Goal: Information Seeking & Learning: Learn about a topic

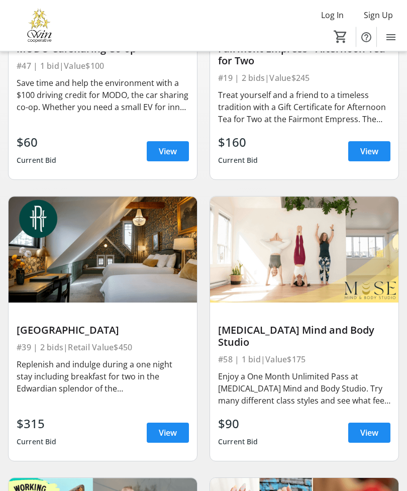
scroll to position [253, 0]
click at [162, 427] on span "View" at bounding box center [168, 433] width 18 height 12
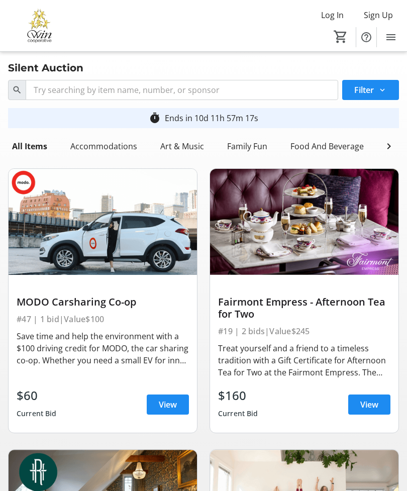
click at [371, 403] on span "View" at bounding box center [369, 405] width 18 height 12
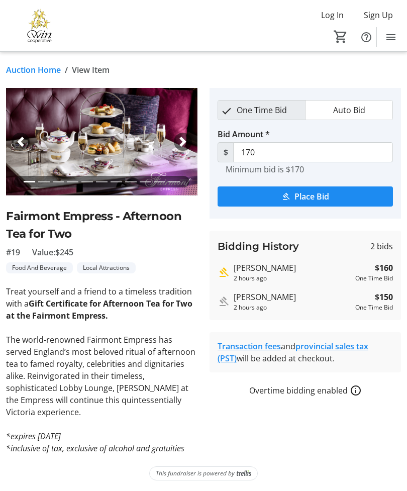
click at [37, 75] on link "Auction Home" at bounding box center [33, 70] width 55 height 12
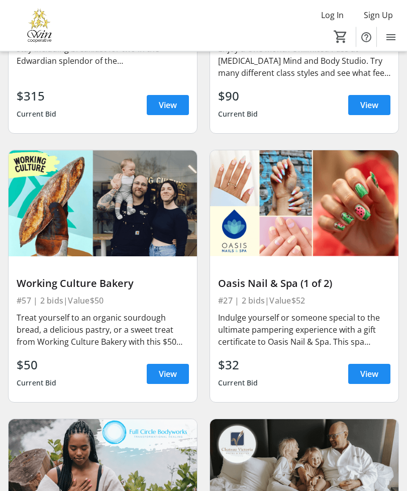
scroll to position [582, 0]
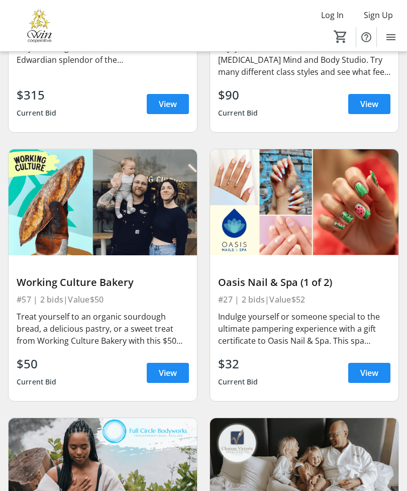
click at [162, 367] on span "View" at bounding box center [168, 373] width 18 height 12
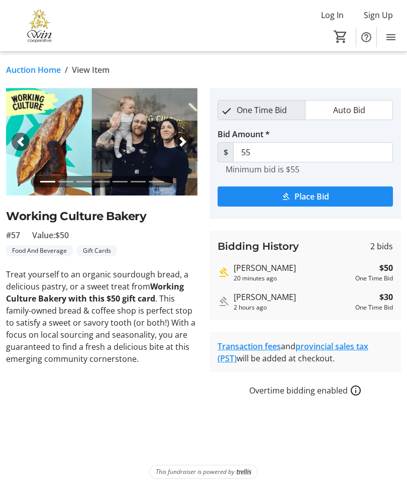
click at [30, 75] on link "Auction Home" at bounding box center [33, 70] width 55 height 12
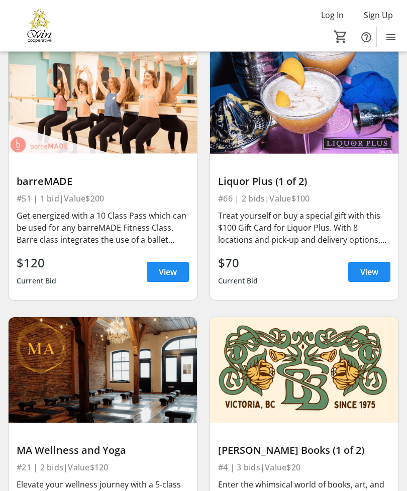
scroll to position [1222, 0]
click at [166, 266] on span "View" at bounding box center [168, 272] width 18 height 12
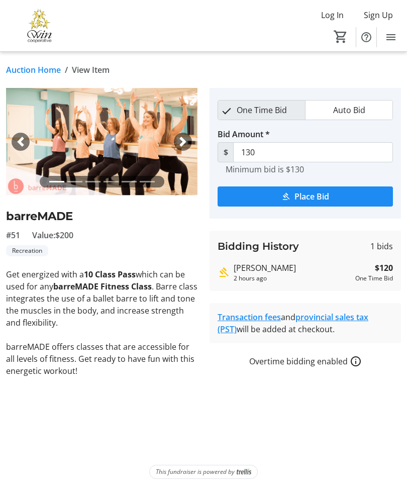
click at [33, 73] on link "Auction Home" at bounding box center [33, 70] width 55 height 12
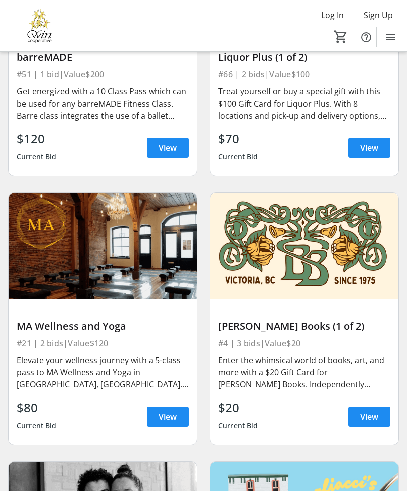
scroll to position [1349, 0]
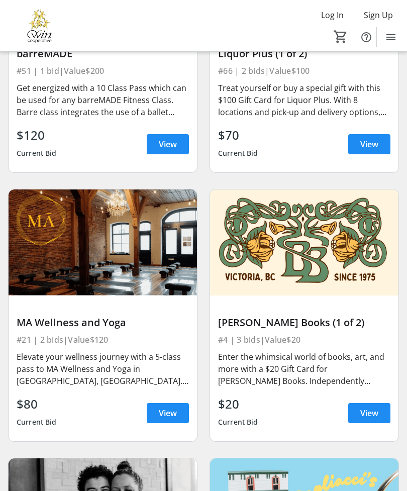
click at [369, 407] on span "View" at bounding box center [369, 413] width 18 height 12
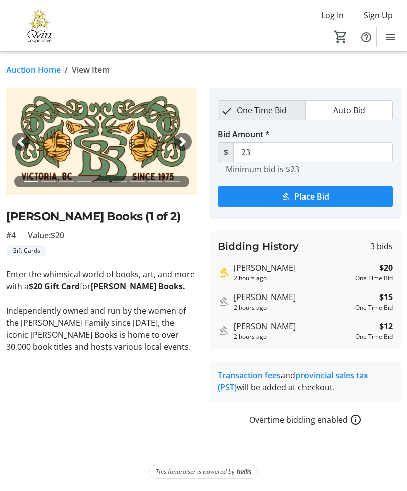
click at [33, 74] on link "Auction Home" at bounding box center [33, 70] width 55 height 12
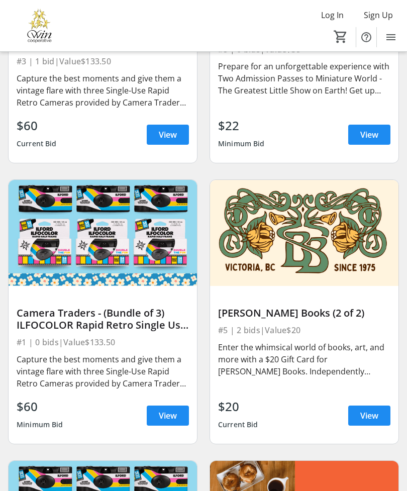
scroll to position [2460, 0]
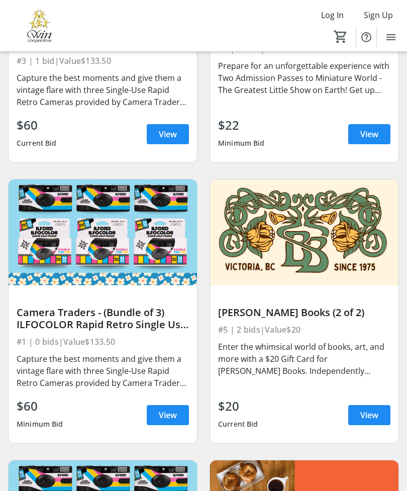
click at [162, 128] on span "View" at bounding box center [168, 134] width 18 height 12
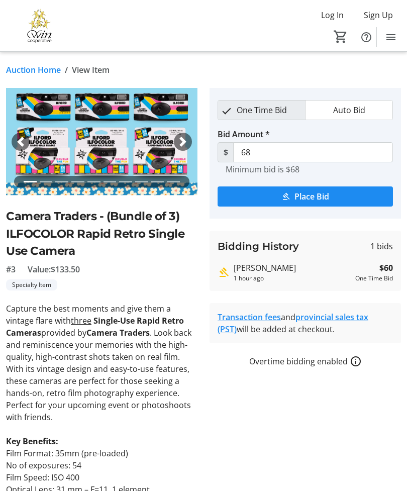
click at [32, 71] on link "Auction Home" at bounding box center [33, 70] width 55 height 12
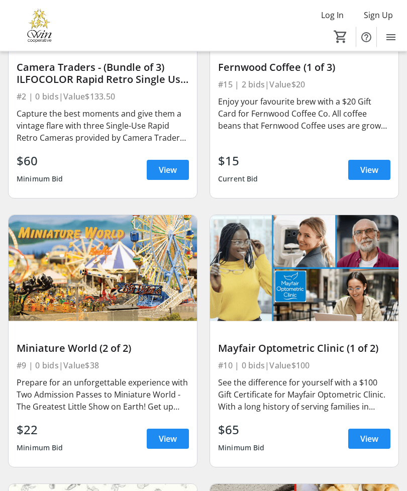
scroll to position [2986, 0]
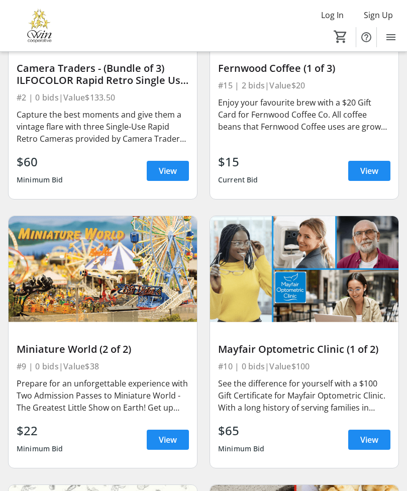
click at [368, 165] on span "View" at bounding box center [369, 171] width 18 height 12
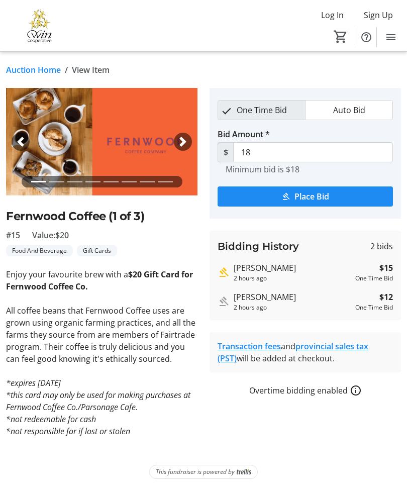
click at [31, 74] on link "Auction Home" at bounding box center [33, 70] width 55 height 12
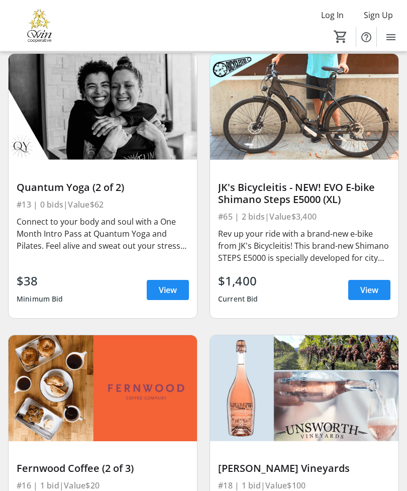
scroll to position [3686, 0]
click at [371, 284] on span "View" at bounding box center [369, 290] width 18 height 12
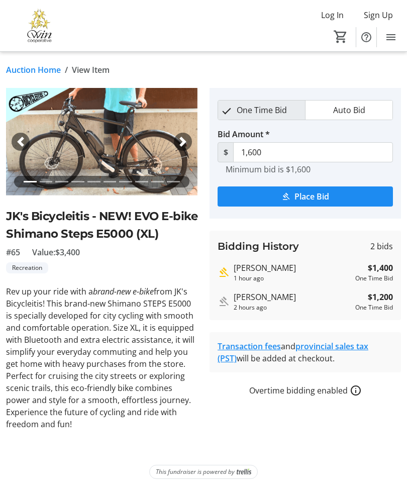
click at [35, 71] on link "Auction Home" at bounding box center [33, 70] width 55 height 12
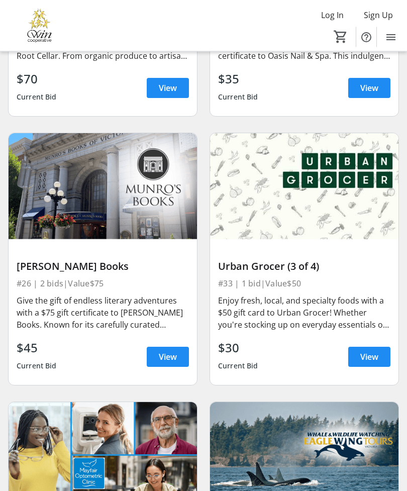
scroll to position [4965, 0]
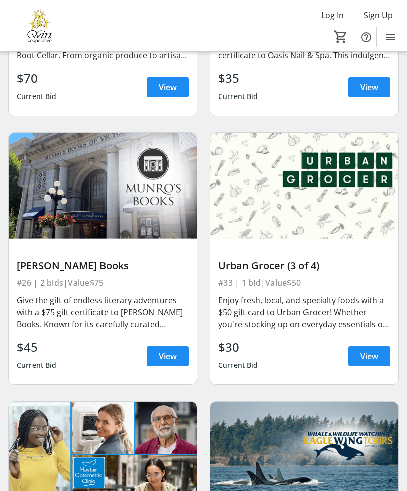
click at [161, 351] on span at bounding box center [168, 356] width 42 height 24
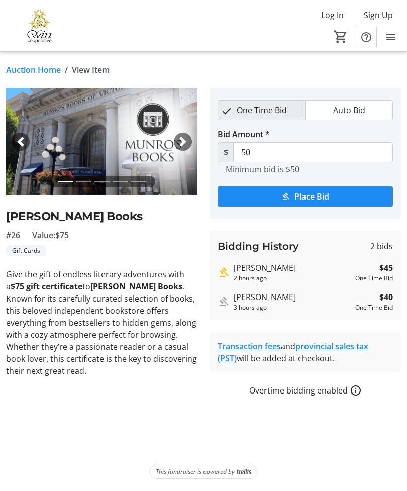
click at [31, 73] on link "Auction Home" at bounding box center [33, 70] width 55 height 12
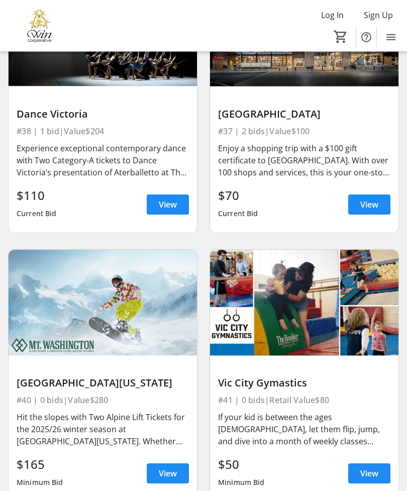
scroll to position [6463, 0]
click at [166, 199] on span "View" at bounding box center [168, 205] width 18 height 12
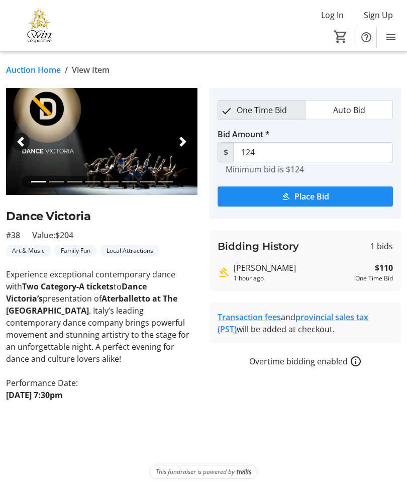
click at [34, 74] on link "Auction Home" at bounding box center [33, 70] width 55 height 12
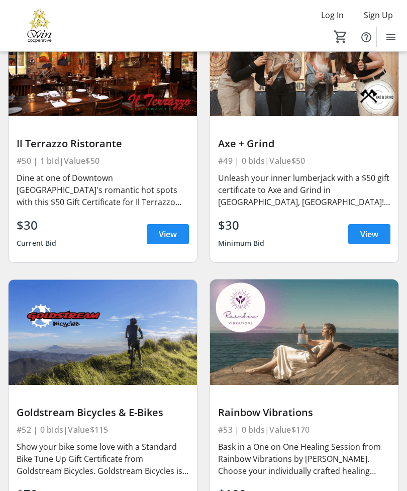
scroll to position [7791, 0]
click at [162, 228] on span "View" at bounding box center [168, 234] width 18 height 12
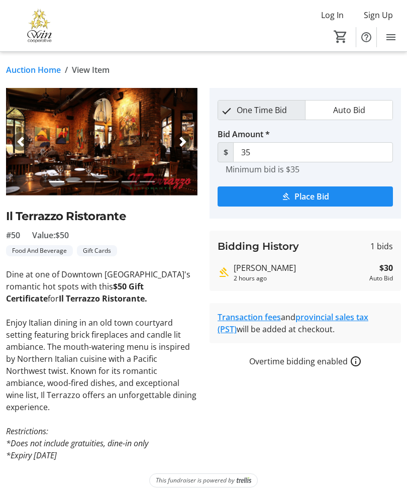
click at [28, 70] on link "Auction Home" at bounding box center [33, 70] width 55 height 12
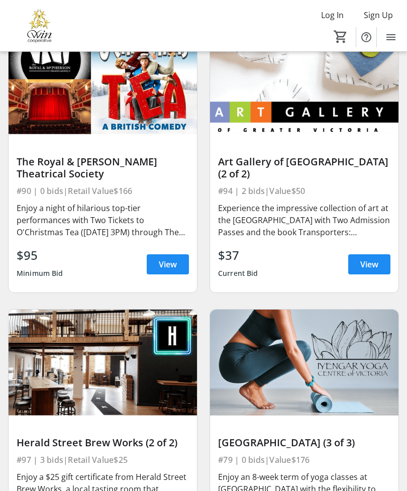
scroll to position [13004, 0]
